Goal: Navigation & Orientation: Find specific page/section

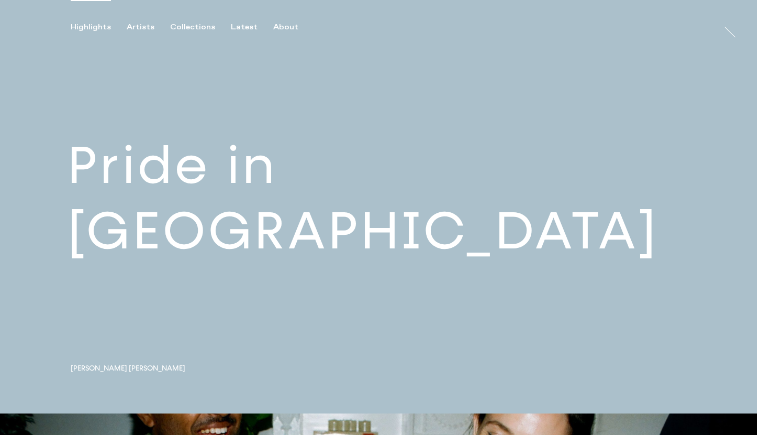
click at [243, 222] on link at bounding box center [378, 206] width 757 height 413
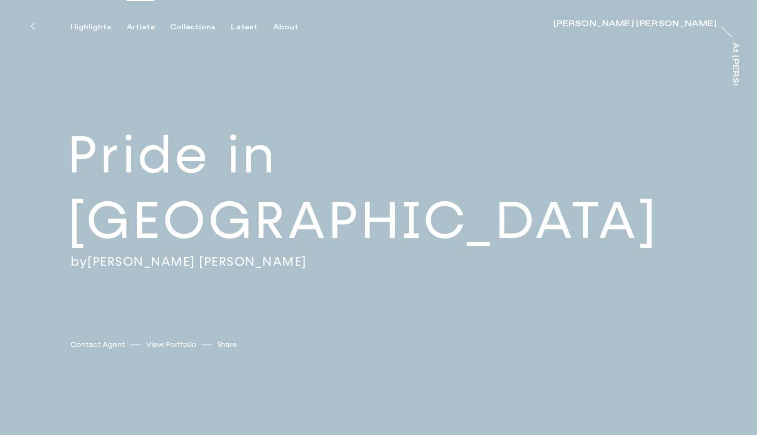
click at [140, 29] on div "Artists" at bounding box center [141, 27] width 28 height 9
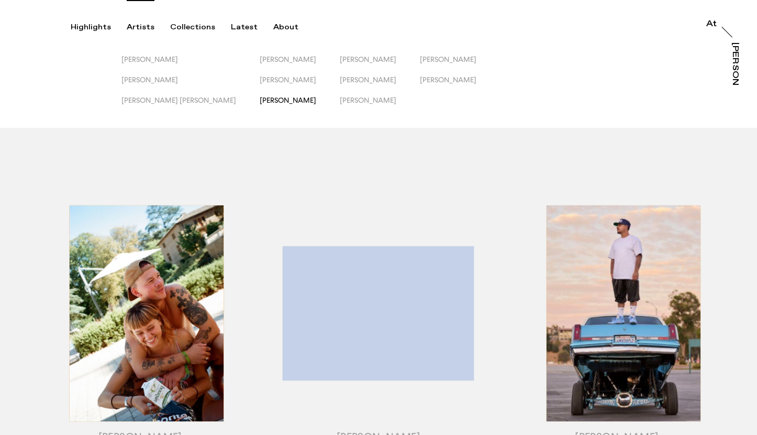
click at [260, 99] on span "[PERSON_NAME]" at bounding box center [288, 100] width 57 height 8
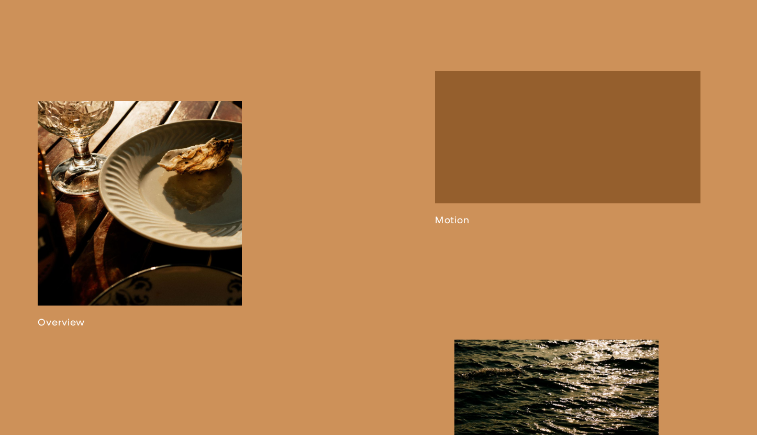
scroll to position [596, 0]
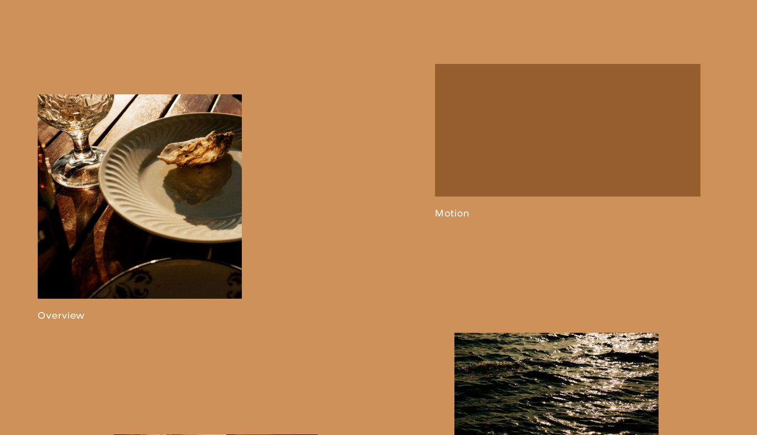
click at [188, 225] on link at bounding box center [140, 207] width 204 height 227
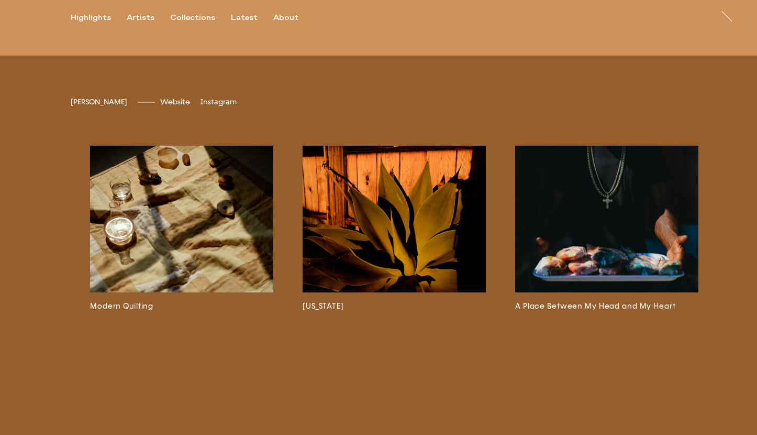
scroll to position [2451, 0]
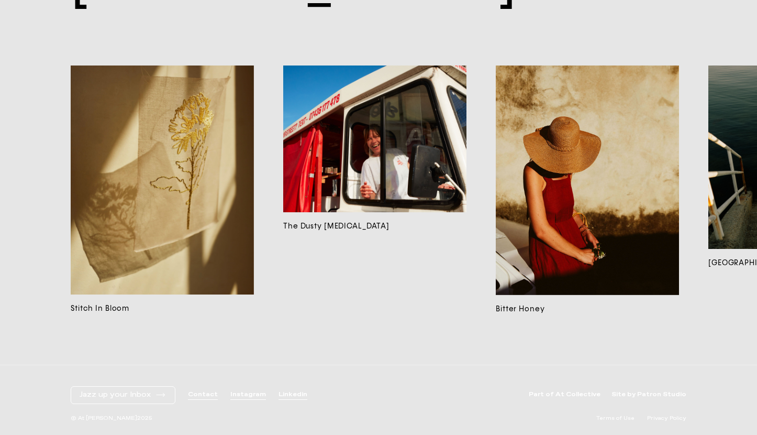
scroll to position [7666, 0]
